Goal: Task Accomplishment & Management: Manage account settings

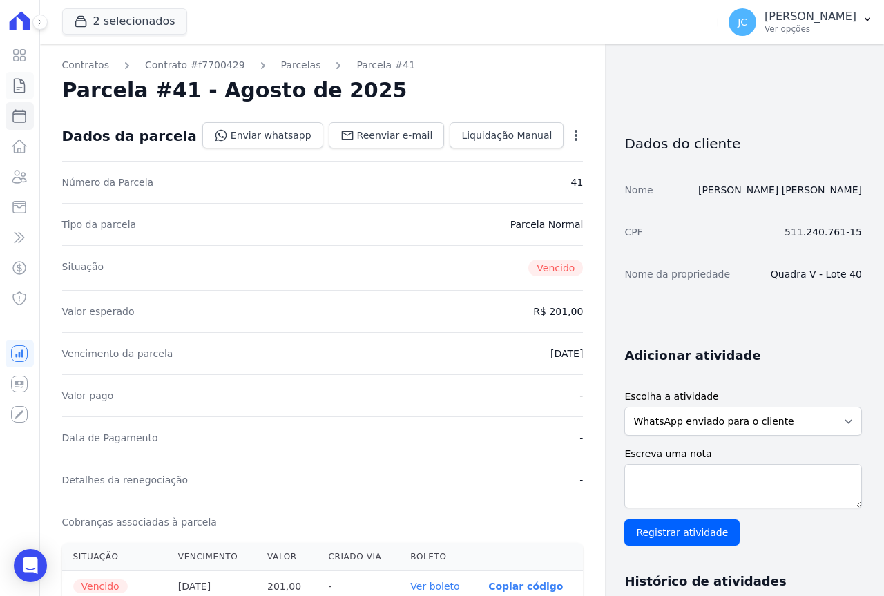
click at [20, 95] on link "Contratos" at bounding box center [20, 86] width 28 height 28
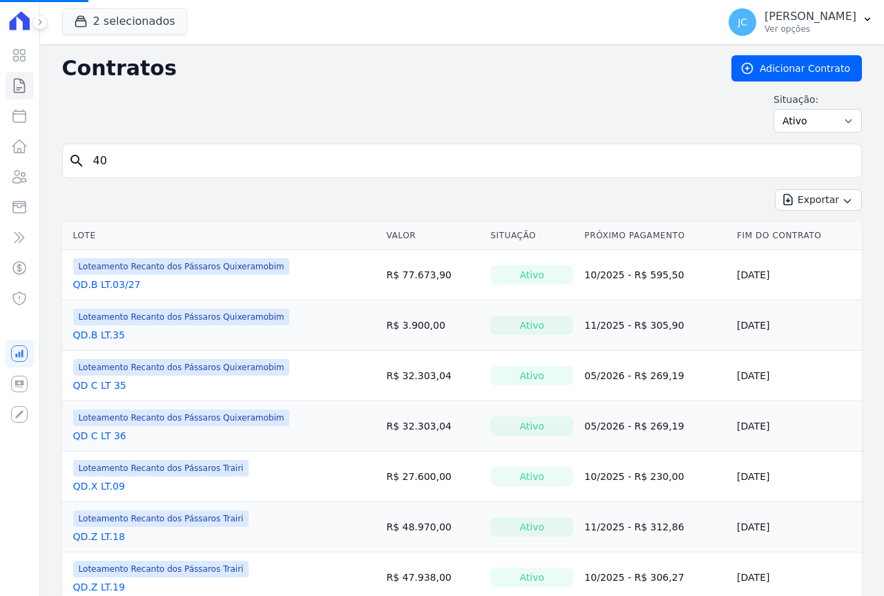
click at [157, 160] on input "40" at bounding box center [470, 161] width 771 height 28
click at [156, 160] on input "40" at bounding box center [470, 161] width 771 height 28
click at [156, 160] on input "search" at bounding box center [470, 161] width 771 height 28
type input "33"
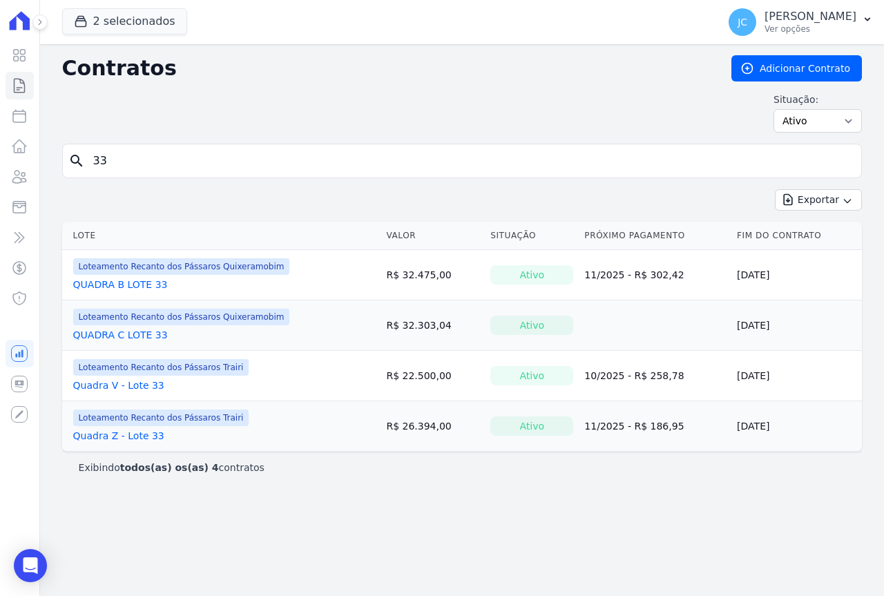
click at [140, 280] on link "QUADRA B LOTE 33" at bounding box center [120, 285] width 95 height 14
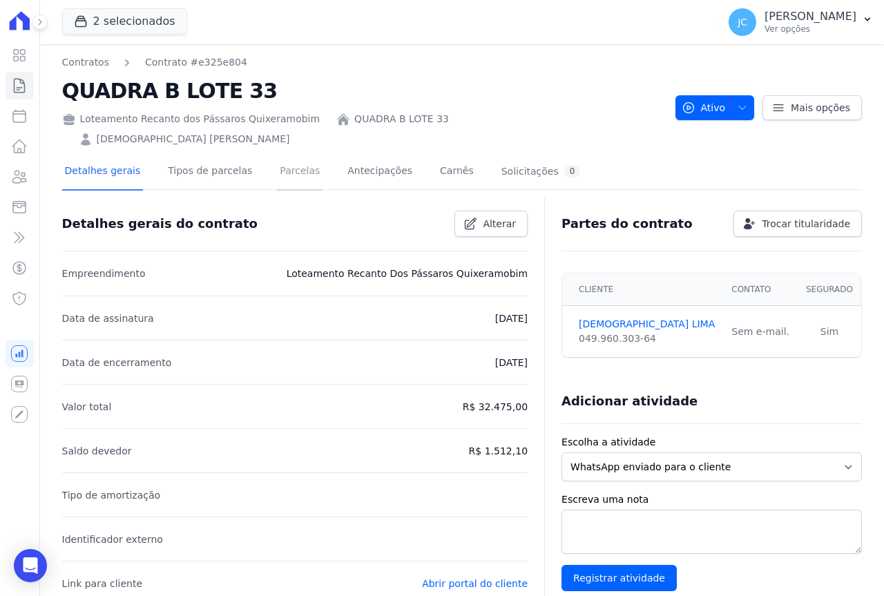
click at [277, 158] on link "Parcelas" at bounding box center [300, 172] width 46 height 37
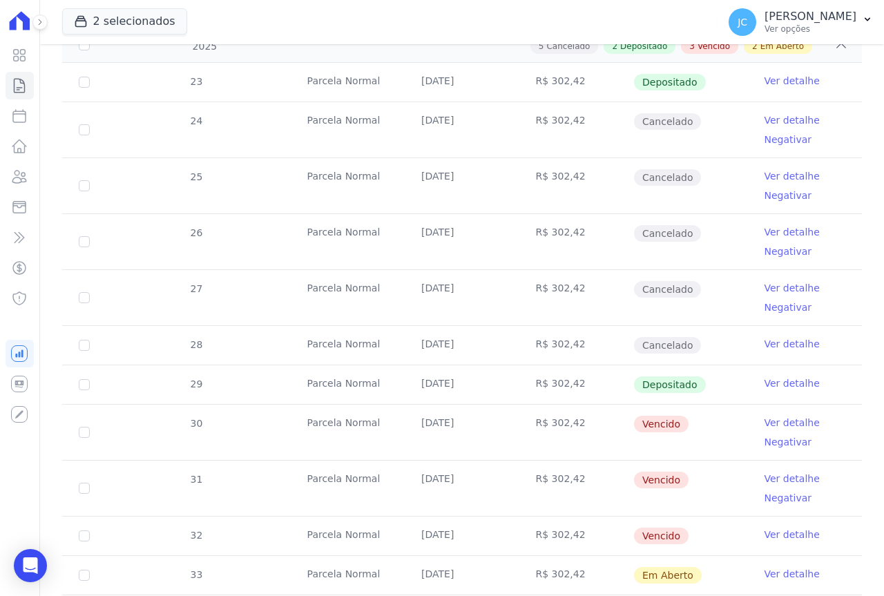
scroll to position [345, 0]
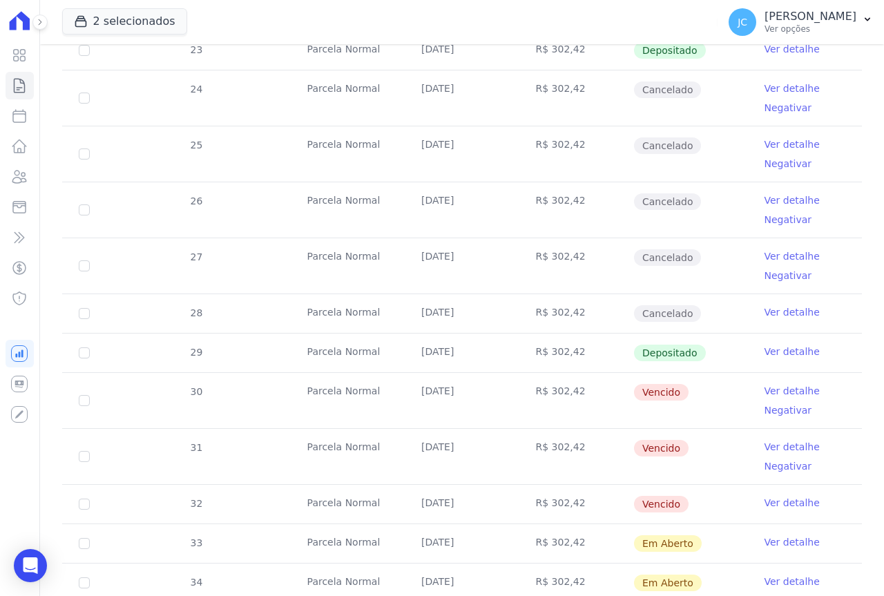
click at [780, 384] on link "Ver detalhe" at bounding box center [791, 391] width 55 height 14
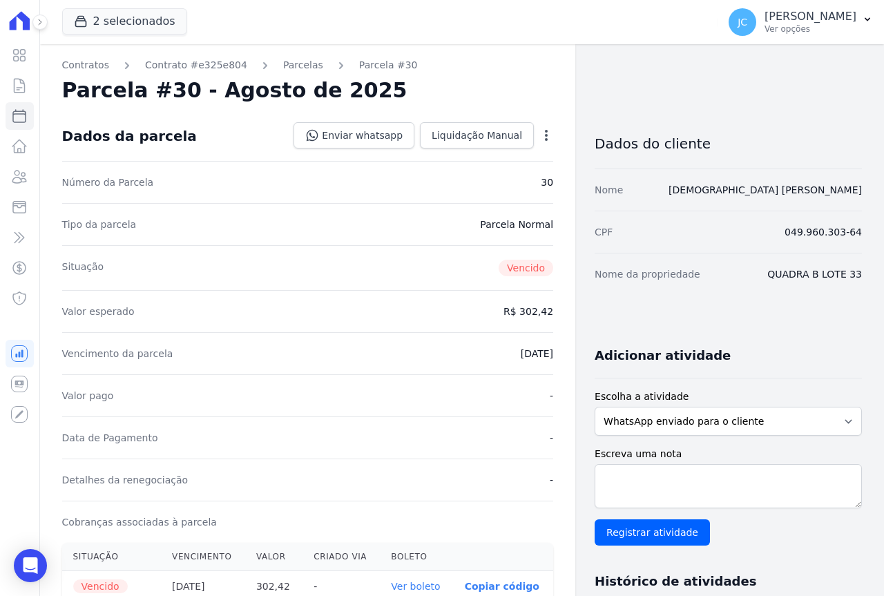
click at [412, 584] on link "Ver boleto" at bounding box center [415, 586] width 49 height 11
click at [27, 89] on icon at bounding box center [19, 85] width 17 height 17
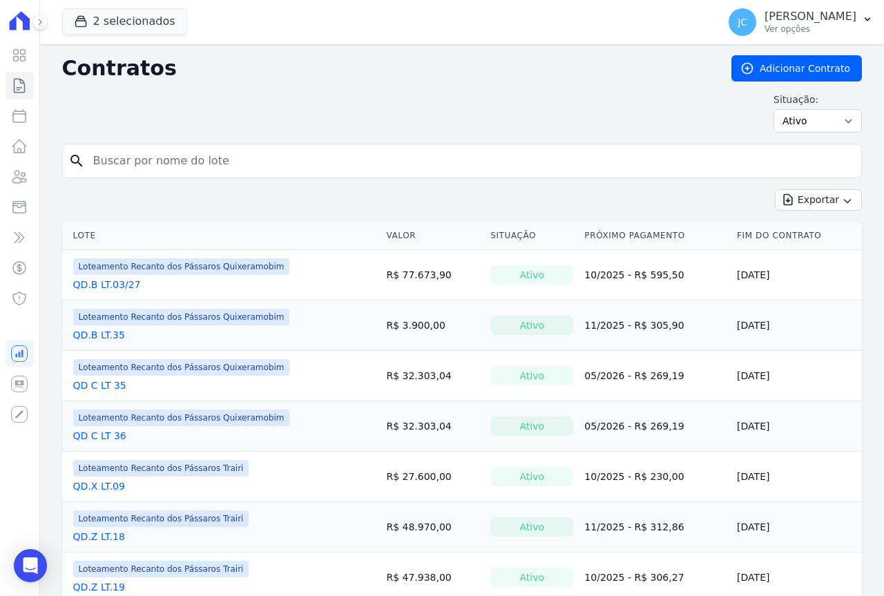
click at [122, 162] on input "search" at bounding box center [470, 161] width 771 height 28
type input "39"
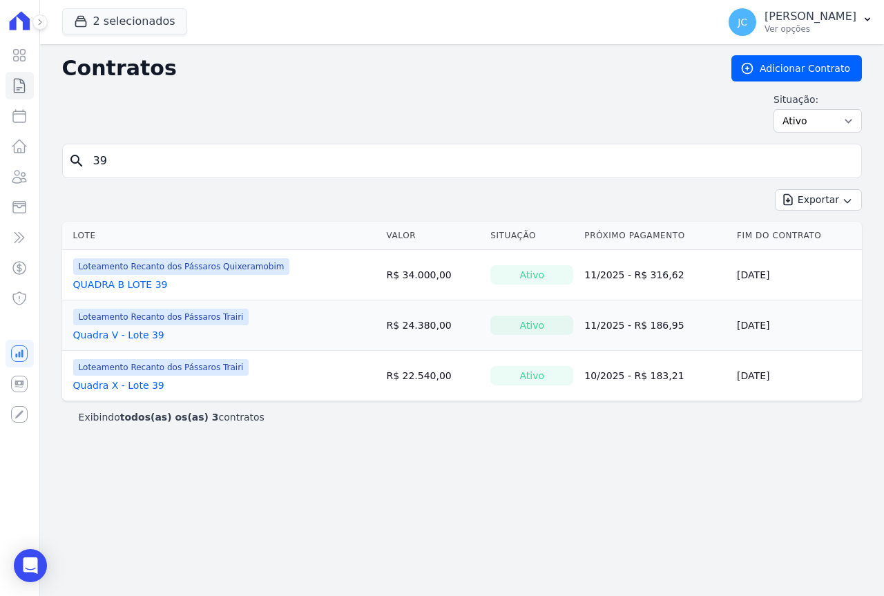
click at [141, 333] on link "Quadra V - Lote 39" at bounding box center [118, 335] width 91 height 14
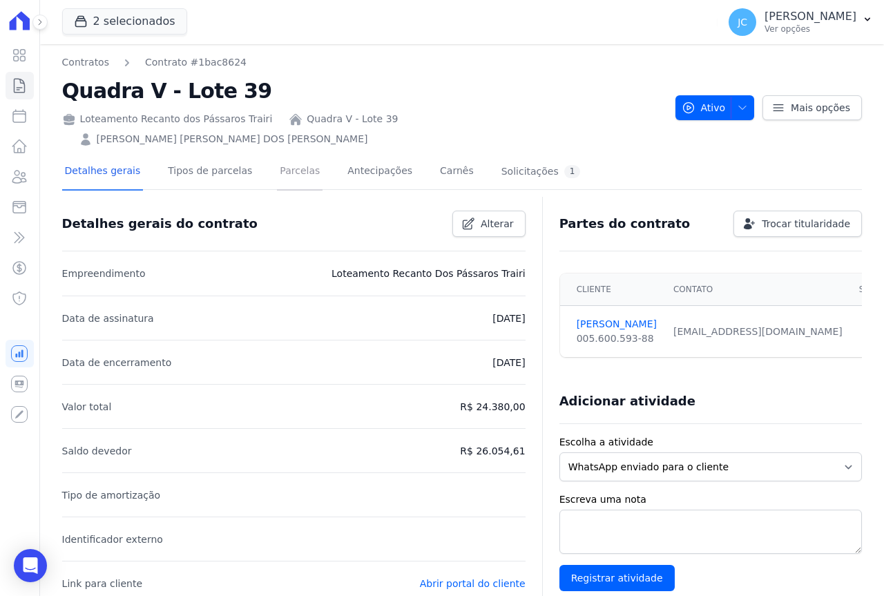
click at [277, 156] on link "Parcelas" at bounding box center [300, 172] width 46 height 37
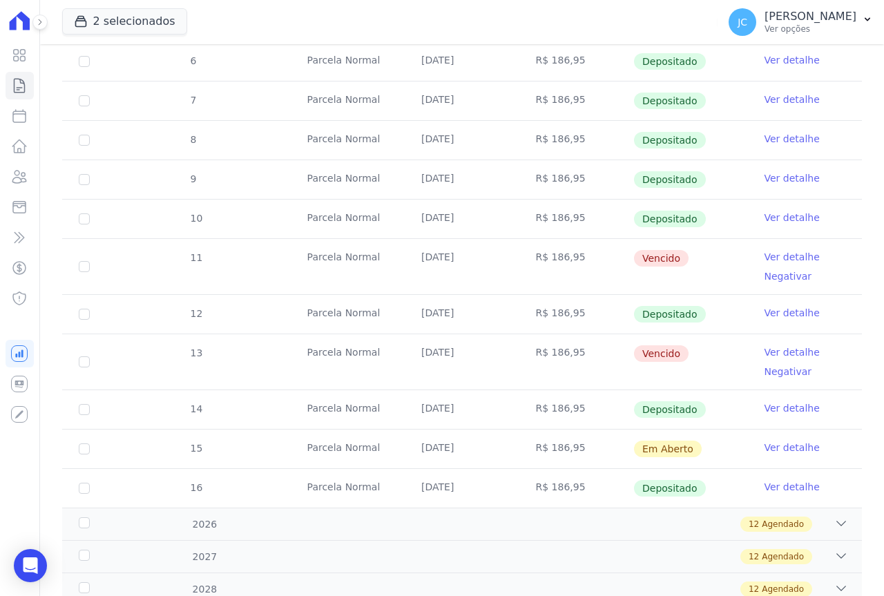
scroll to position [345, 0]
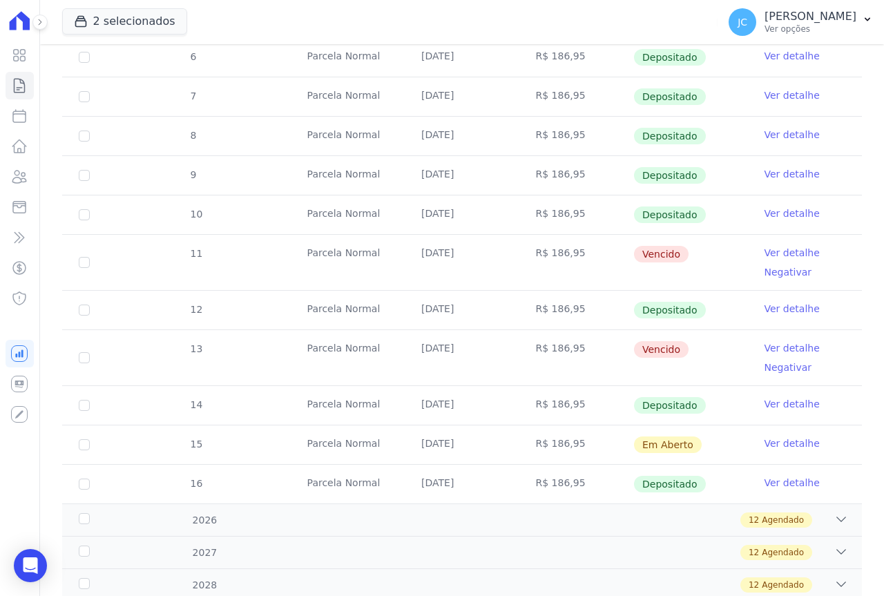
click at [767, 246] on link "Ver detalhe" at bounding box center [791, 253] width 55 height 14
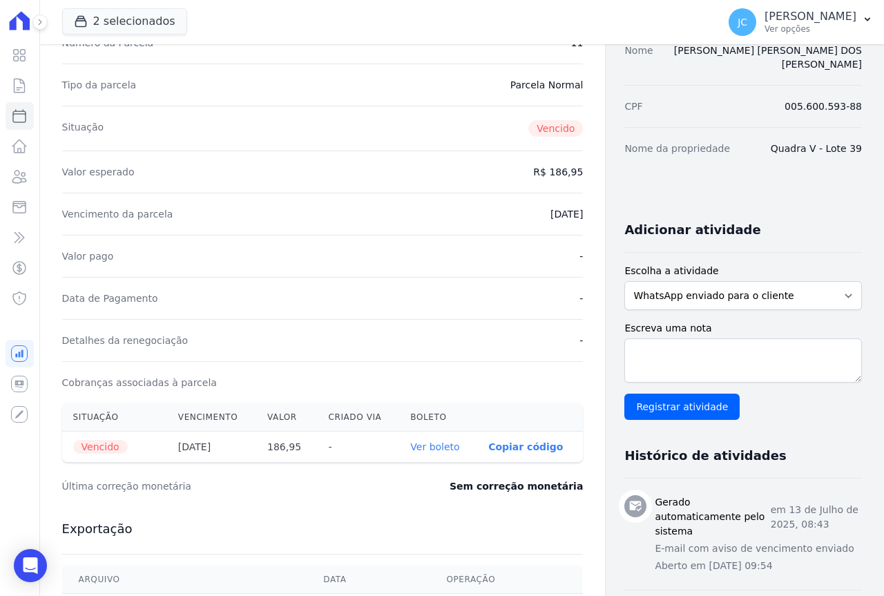
scroll to position [276, 0]
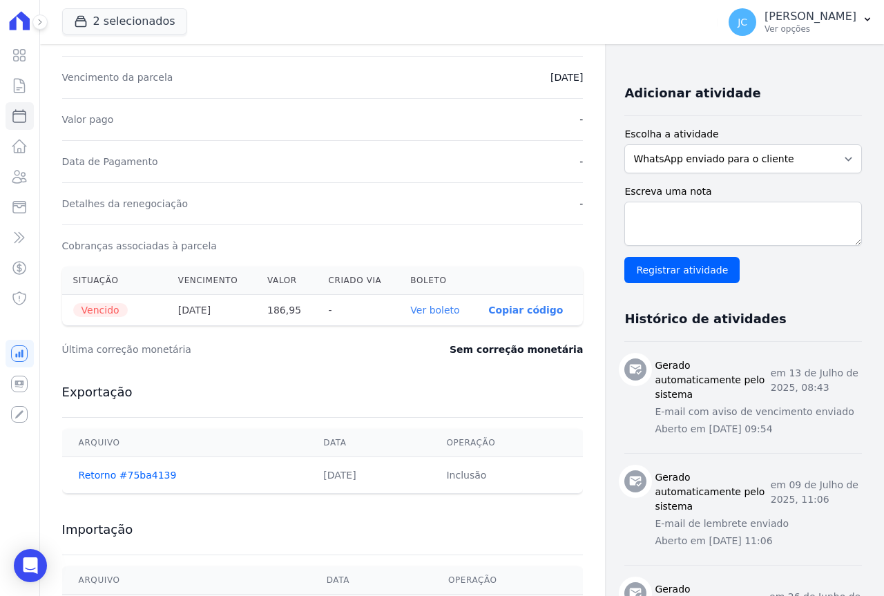
click at [414, 313] on link "Ver boleto" at bounding box center [434, 309] width 49 height 11
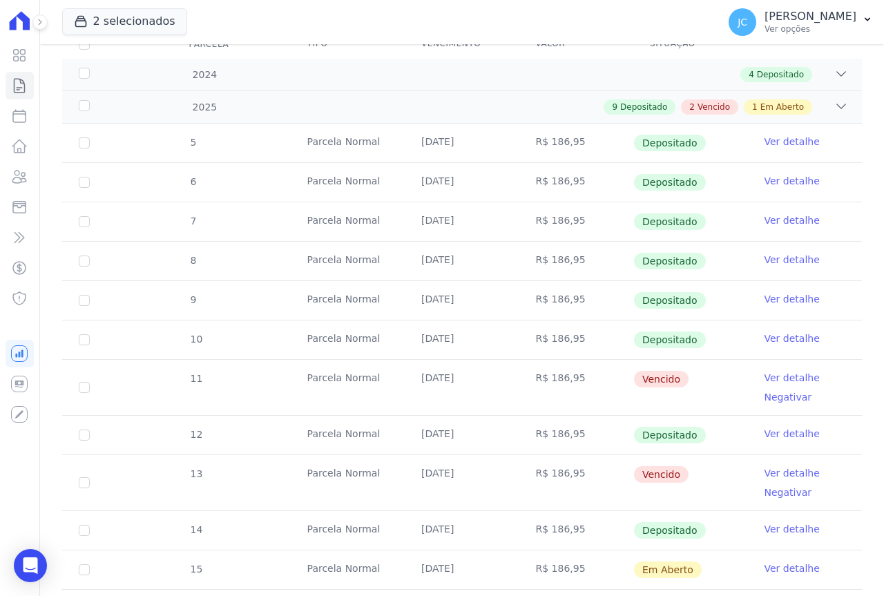
scroll to position [276, 0]
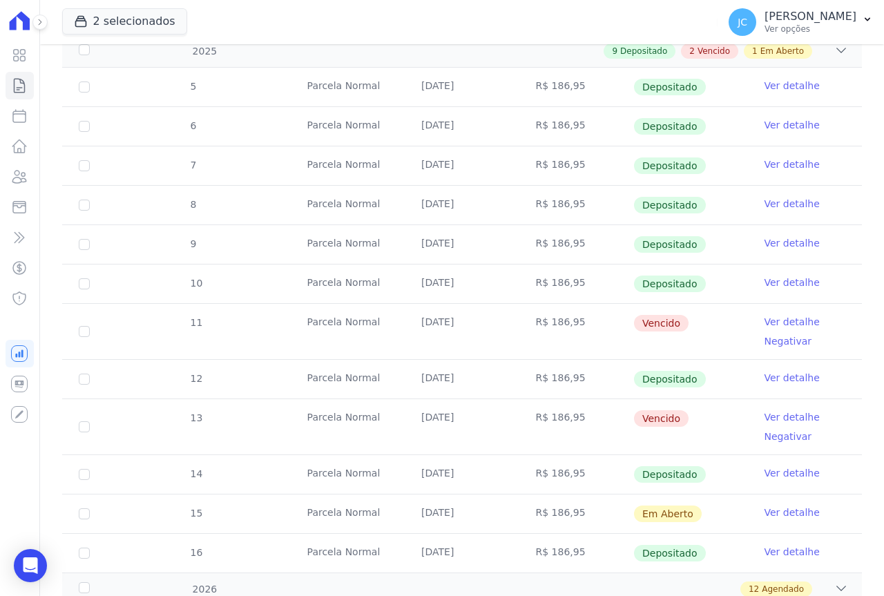
click at [781, 410] on link "Ver detalhe" at bounding box center [791, 417] width 55 height 14
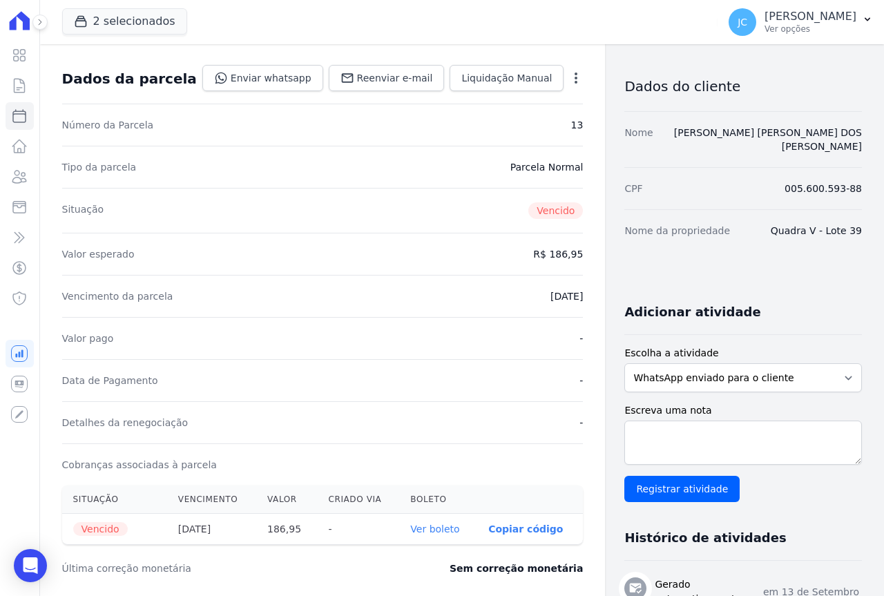
scroll to position [138, 0]
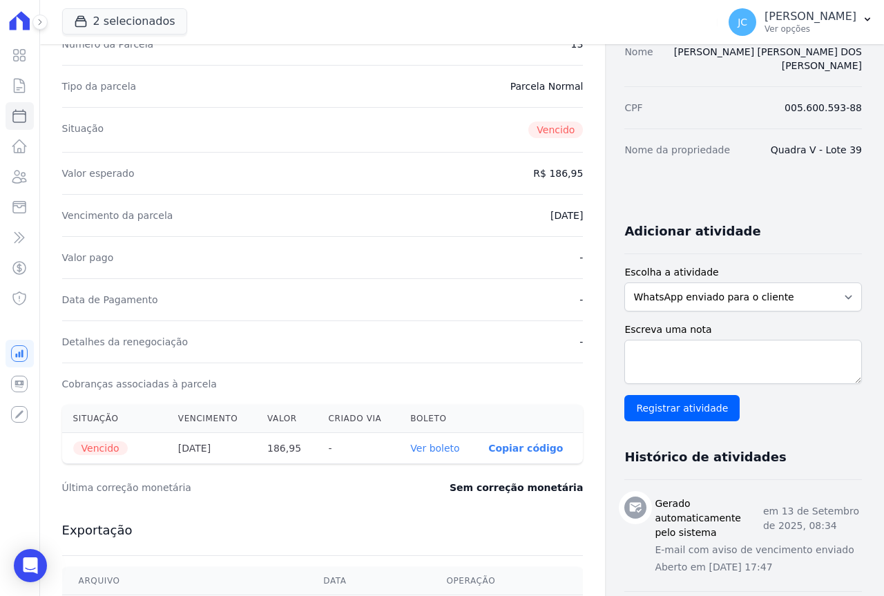
click at [410, 445] on link "Ver boleto" at bounding box center [434, 448] width 49 height 11
